Goal: Transaction & Acquisition: Purchase product/service

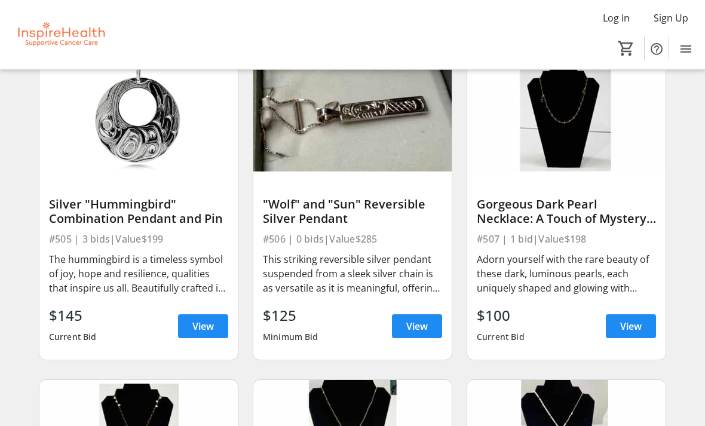
scroll to position [6536, 0]
click at [199, 324] on span "View" at bounding box center [202, 326] width 21 height 14
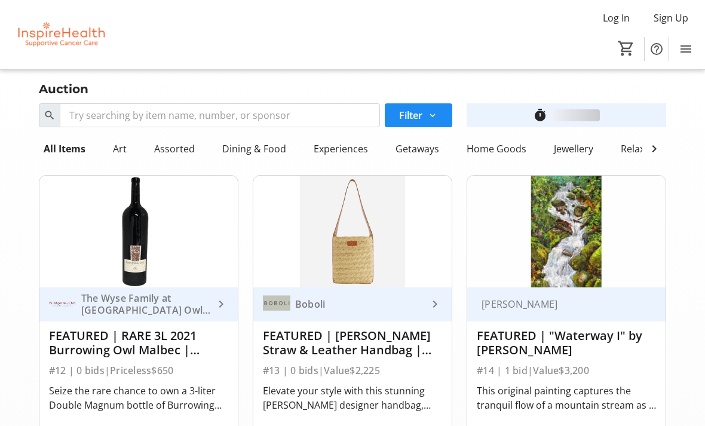
scroll to position [6536, 0]
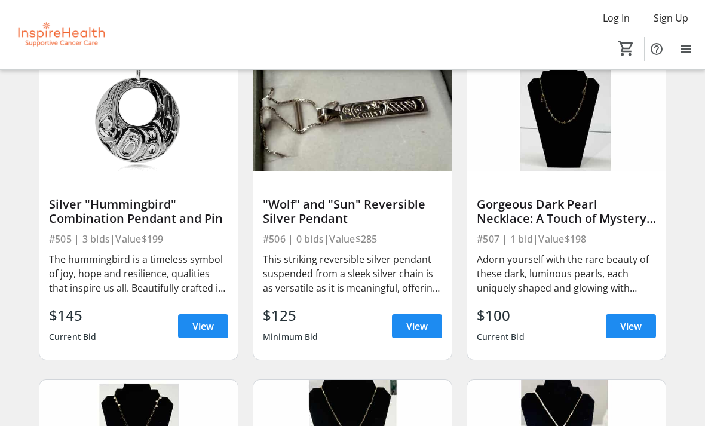
click at [416, 321] on span "View" at bounding box center [416, 326] width 21 height 14
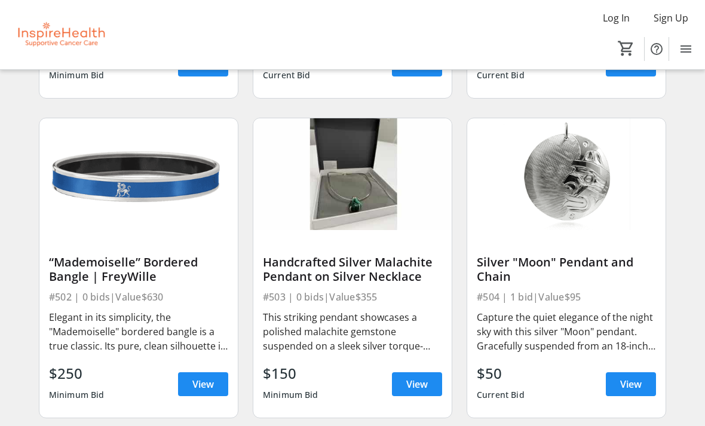
scroll to position [6157, 0]
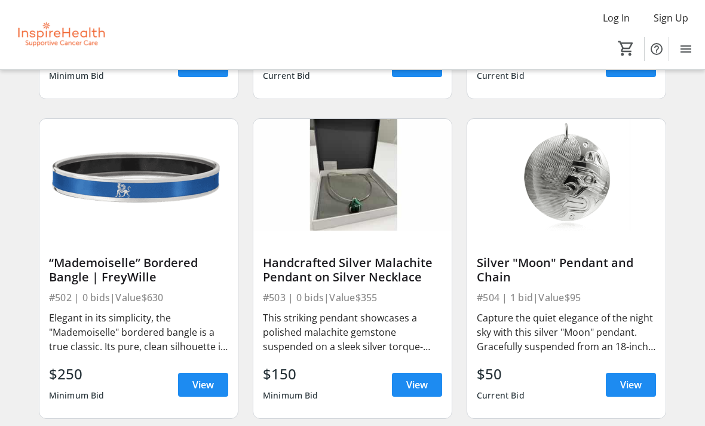
click at [629, 380] on span "View" at bounding box center [630, 384] width 21 height 14
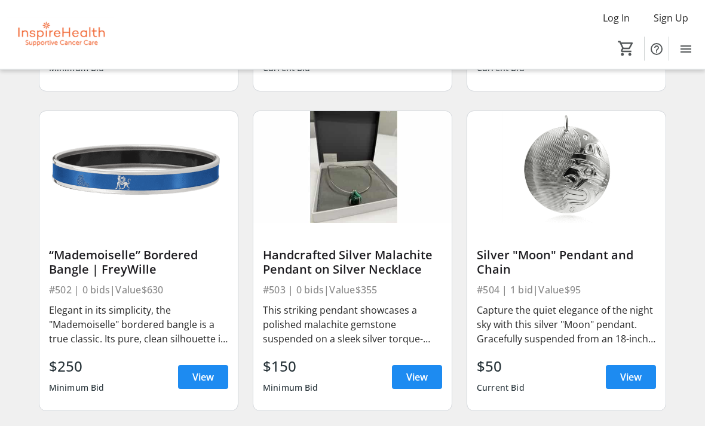
scroll to position [6165, 0]
click at [414, 374] on span "View" at bounding box center [416, 377] width 21 height 14
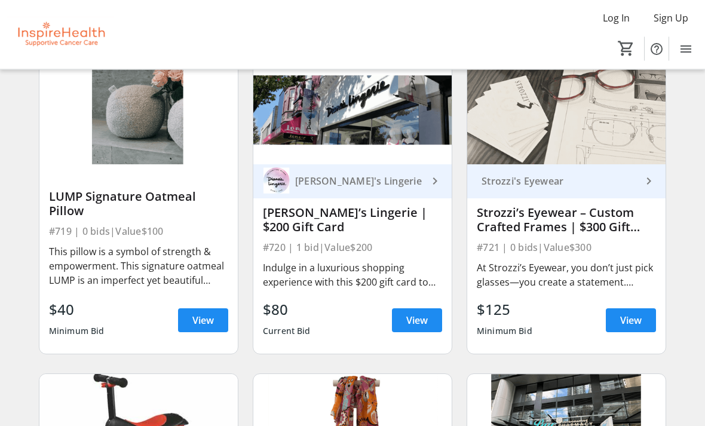
scroll to position [10392, 0]
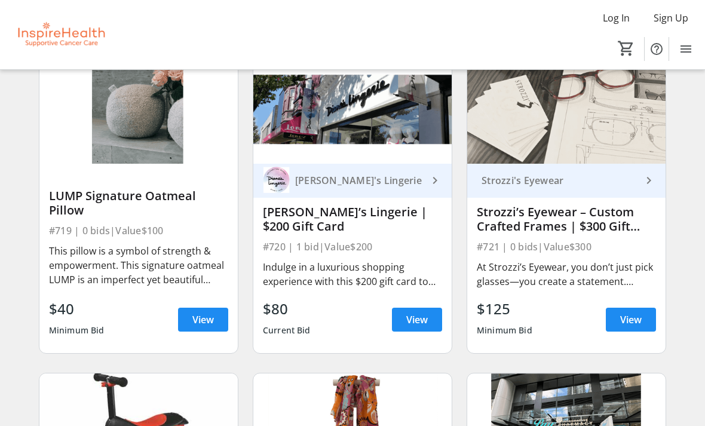
click at [412, 321] on span "View" at bounding box center [416, 319] width 21 height 14
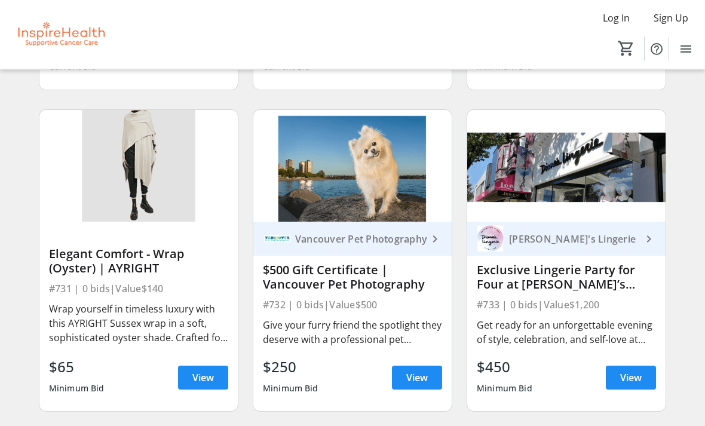
scroll to position [11619, 0]
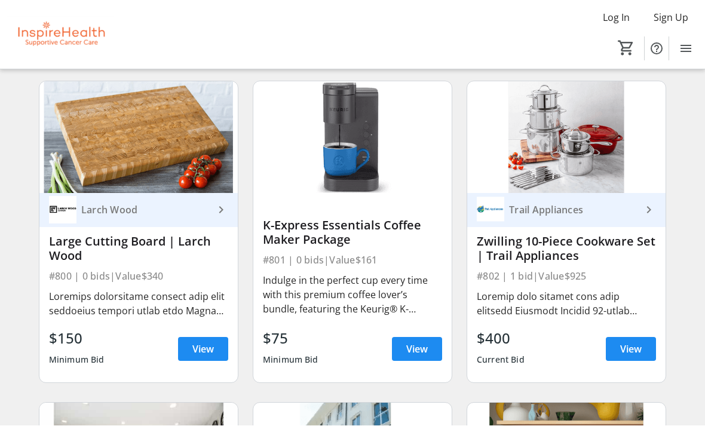
scroll to position [11968, 0]
click at [633, 346] on span "View" at bounding box center [630, 349] width 21 height 14
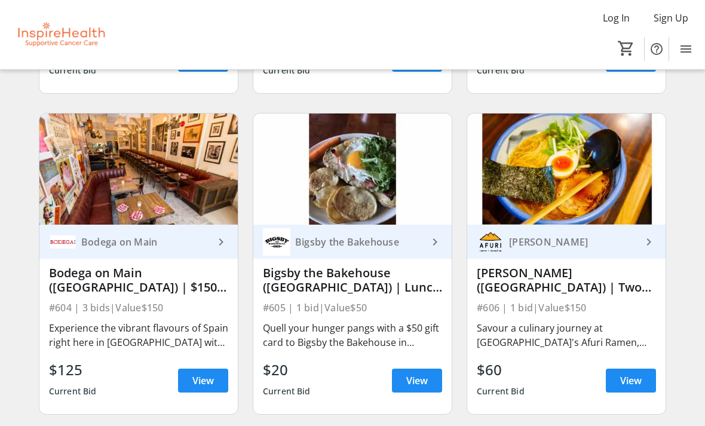
scroll to position [7442, 0]
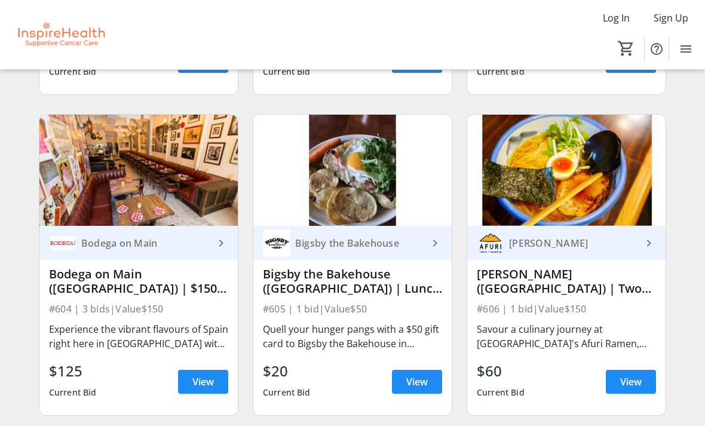
click at [628, 379] on span "View" at bounding box center [630, 381] width 21 height 14
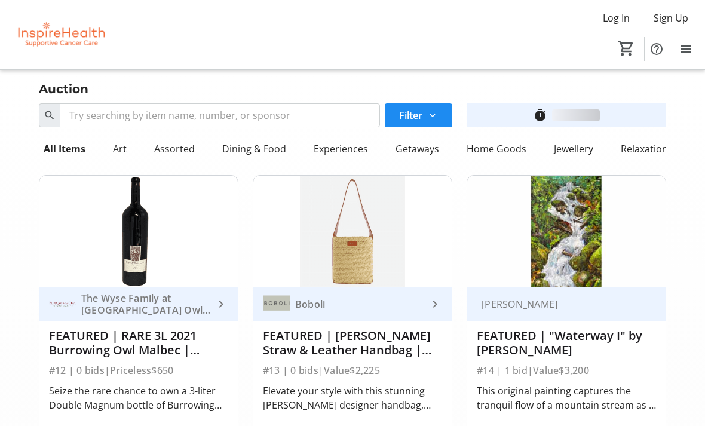
scroll to position [7442, 0]
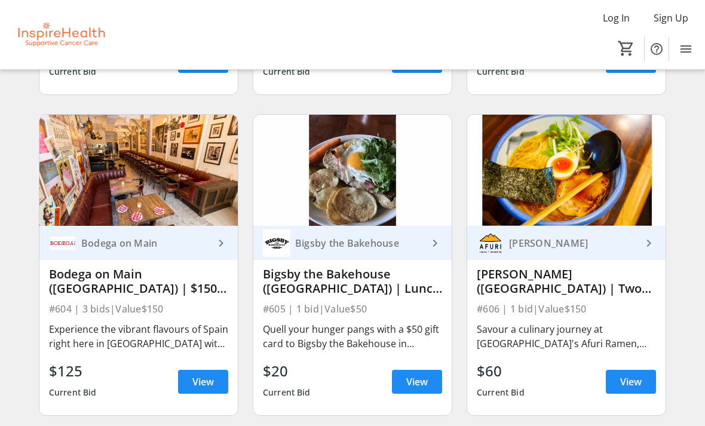
click at [420, 379] on span "View" at bounding box center [416, 381] width 21 height 14
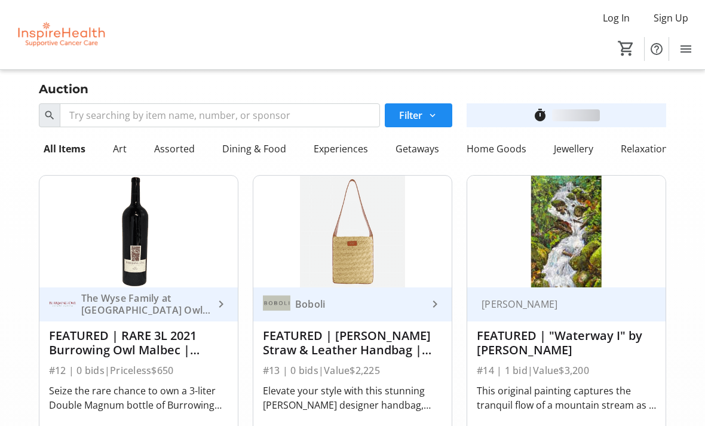
scroll to position [7442, 0]
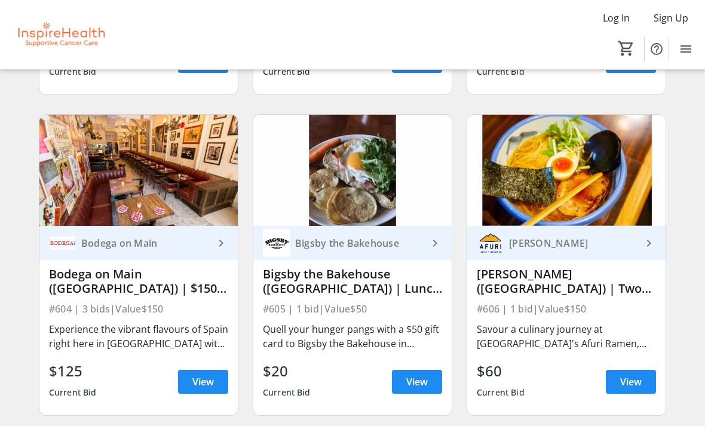
click at [201, 380] on span "View" at bounding box center [202, 381] width 21 height 14
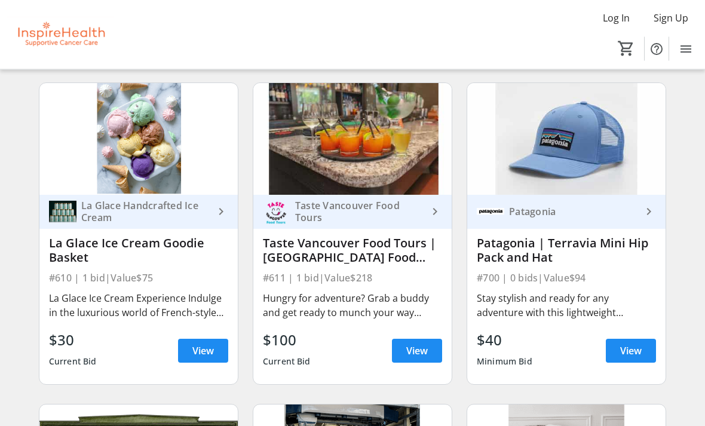
scroll to position [8115, 0]
click at [207, 346] on span "View" at bounding box center [202, 350] width 21 height 14
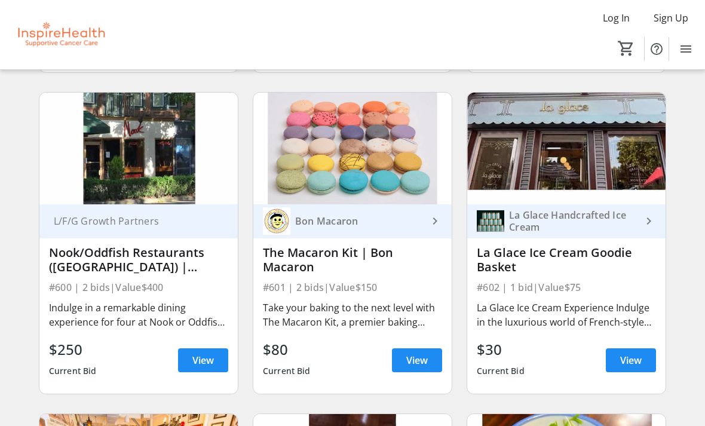
scroll to position [7142, 0]
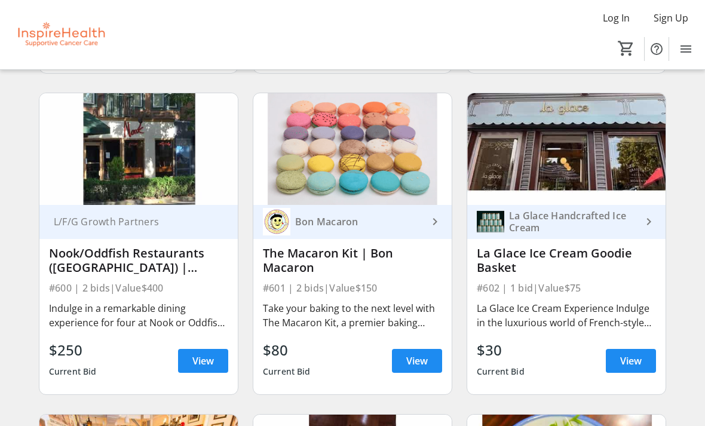
click at [631, 361] on span "View" at bounding box center [630, 360] width 21 height 14
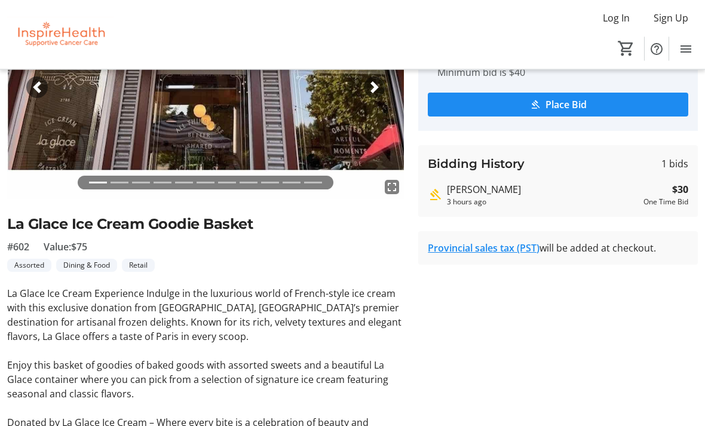
scroll to position [137, 0]
click at [614, 295] on tr-auction-item-bidding-ui "One Time Bid Auto Bid Bid Amount * $ 40 Minimum bid is $40 Place Bid Bidding Hi…" at bounding box center [558, 240] width 294 height 528
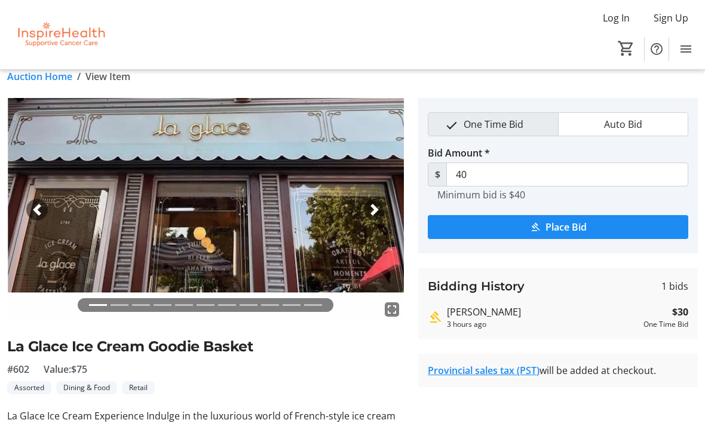
scroll to position [0, 0]
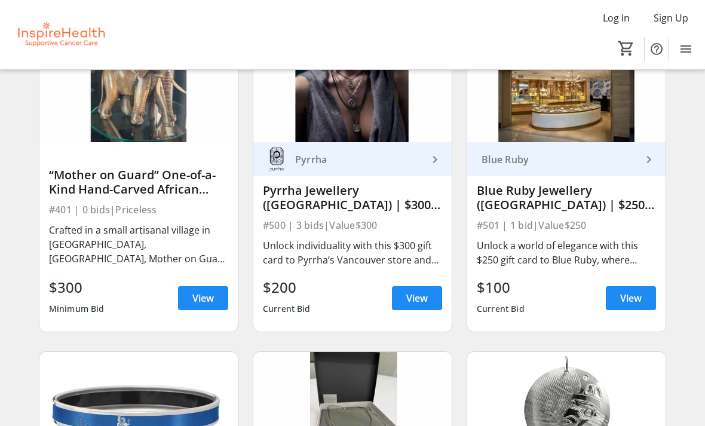
scroll to position [5924, 0]
